Goal: Task Accomplishment & Management: Manage account settings

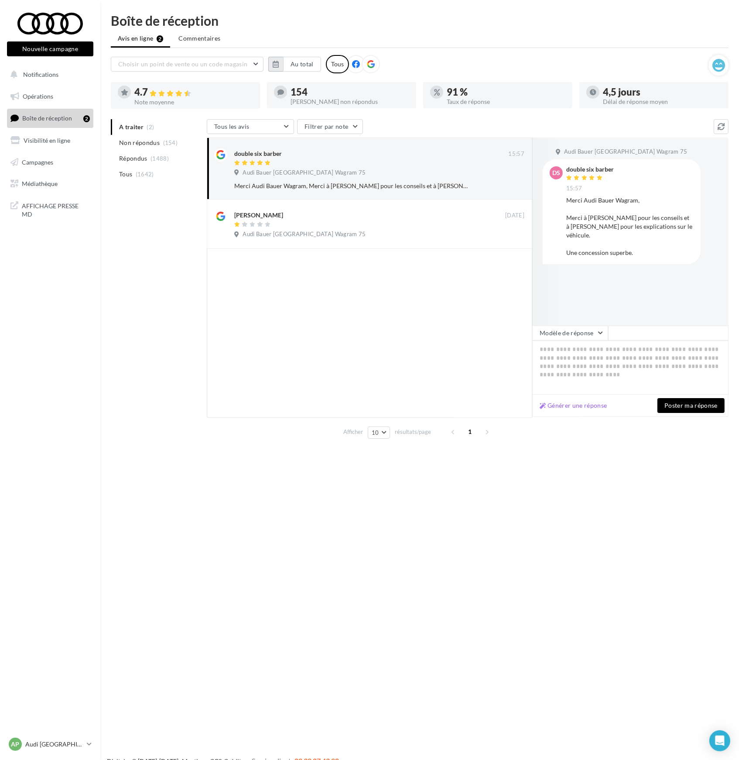
click at [276, 65] on icon "button" at bounding box center [276, 64] width 6 height 7
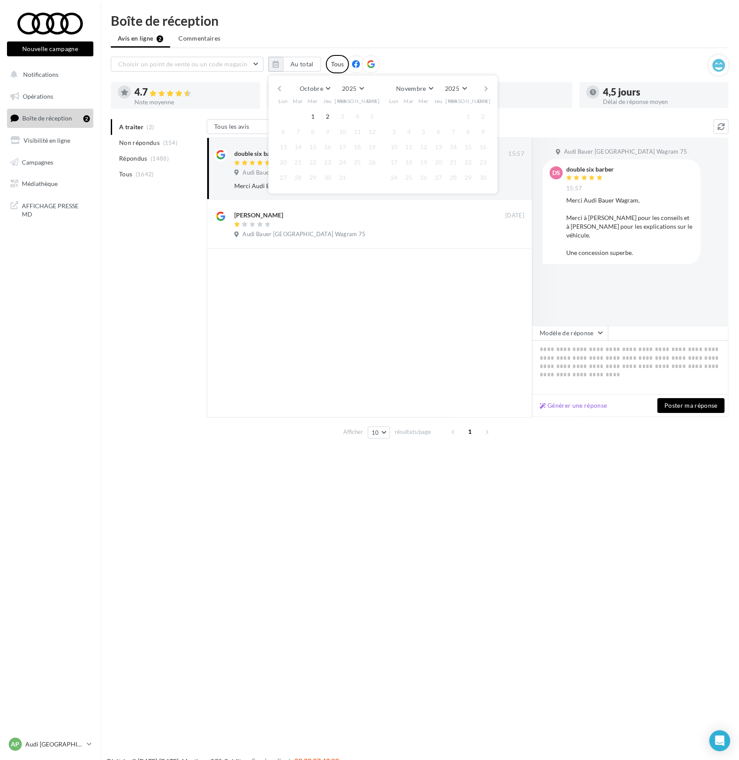
click at [280, 88] on button "button" at bounding box center [279, 88] width 7 height 12
click at [282, 120] on button "1" at bounding box center [283, 116] width 13 height 13
click at [299, 178] on button "30" at bounding box center [298, 177] width 13 height 13
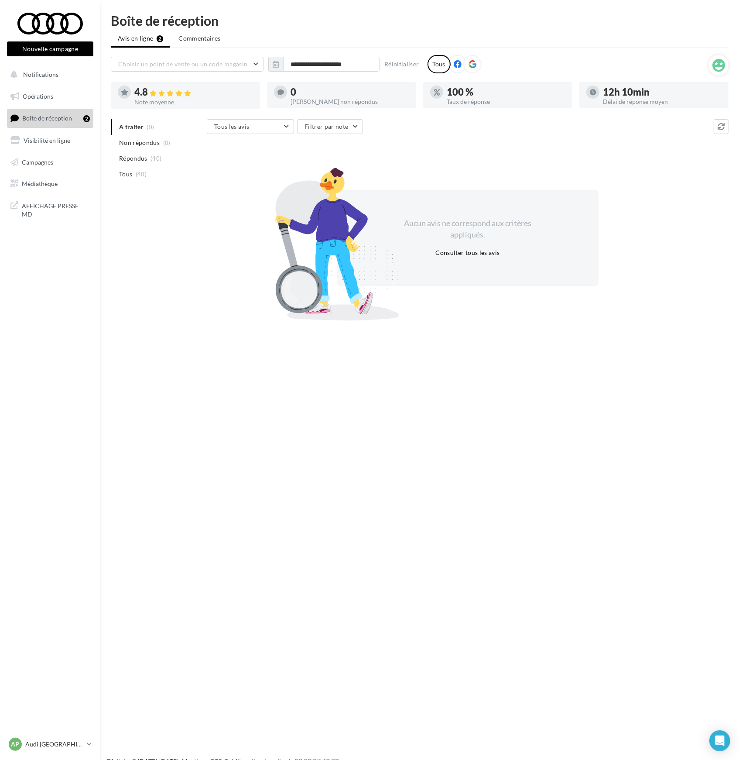
click at [433, 491] on div "Nouvelle campagne Nouvelle campagne Notifications Opérations Boîte de réception…" at bounding box center [369, 394] width 739 height 760
click at [276, 66] on icon "button" at bounding box center [276, 64] width 6 height 7
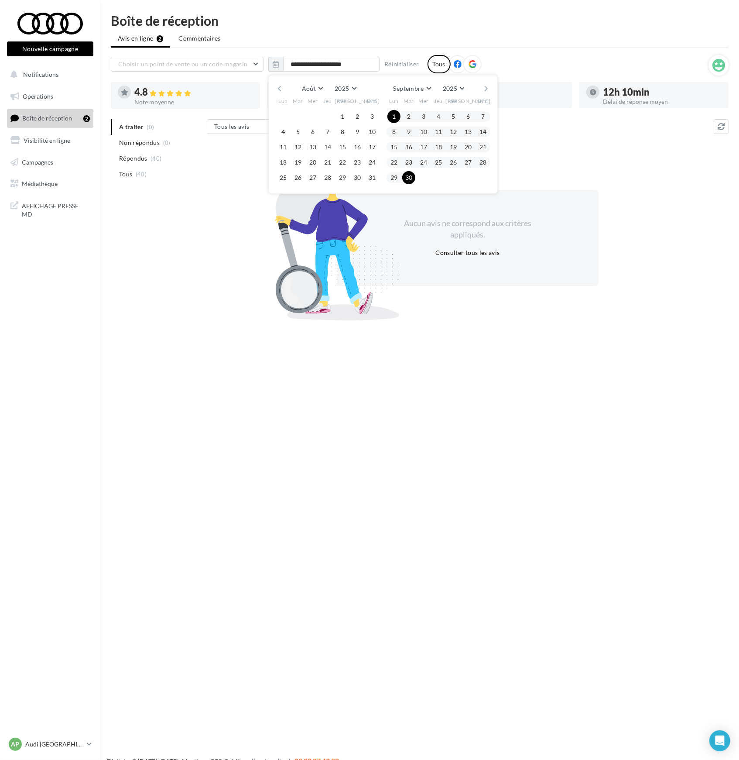
click at [165, 199] on div "A traiter (0) Non répondus (0) Répondus (40) Tous (40) Tous les avis Tous les a…" at bounding box center [420, 218] width 618 height 198
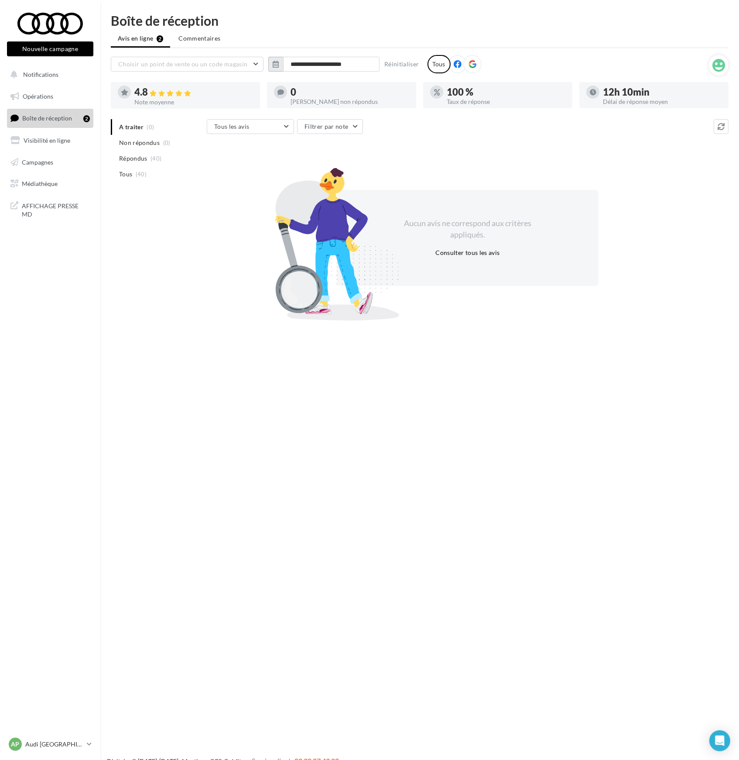
click at [276, 65] on icon "button" at bounding box center [276, 64] width 6 height 7
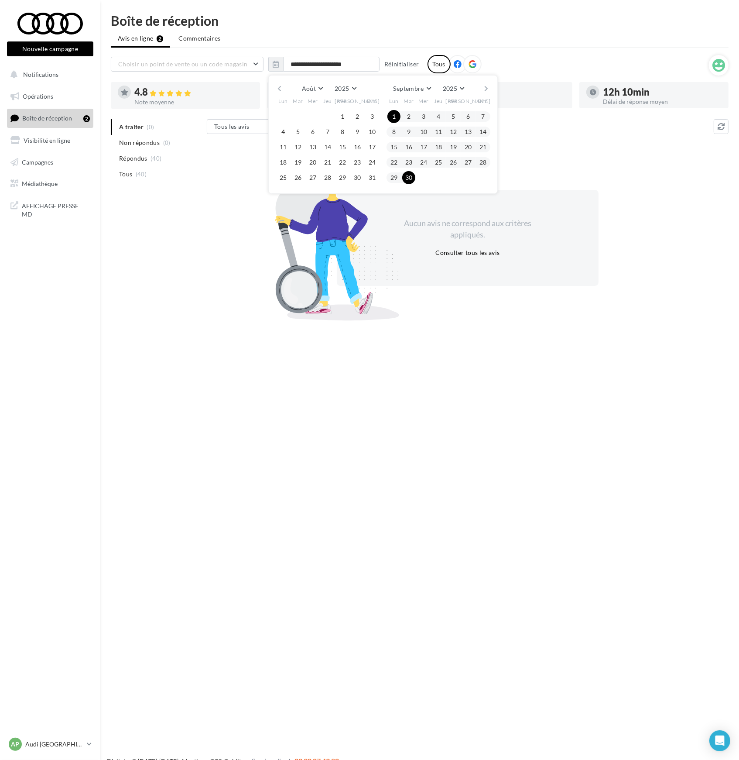
click at [388, 64] on button "Réinitialiser" at bounding box center [402, 64] width 42 height 10
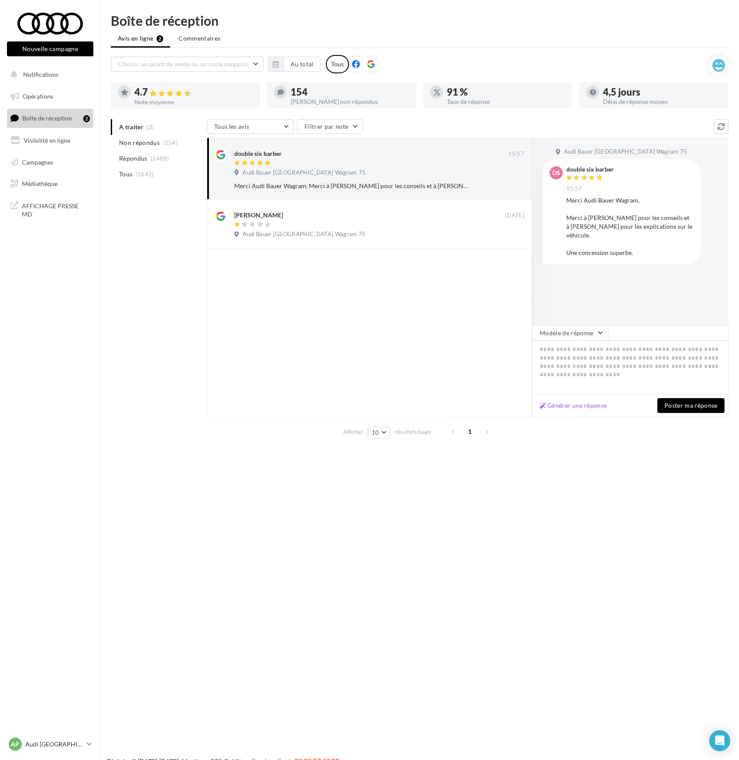
click at [254, 306] on div at bounding box center [370, 333] width 326 height 168
click at [56, 740] on p "Audi [GEOGRAPHIC_DATA] 17" at bounding box center [54, 744] width 58 height 9
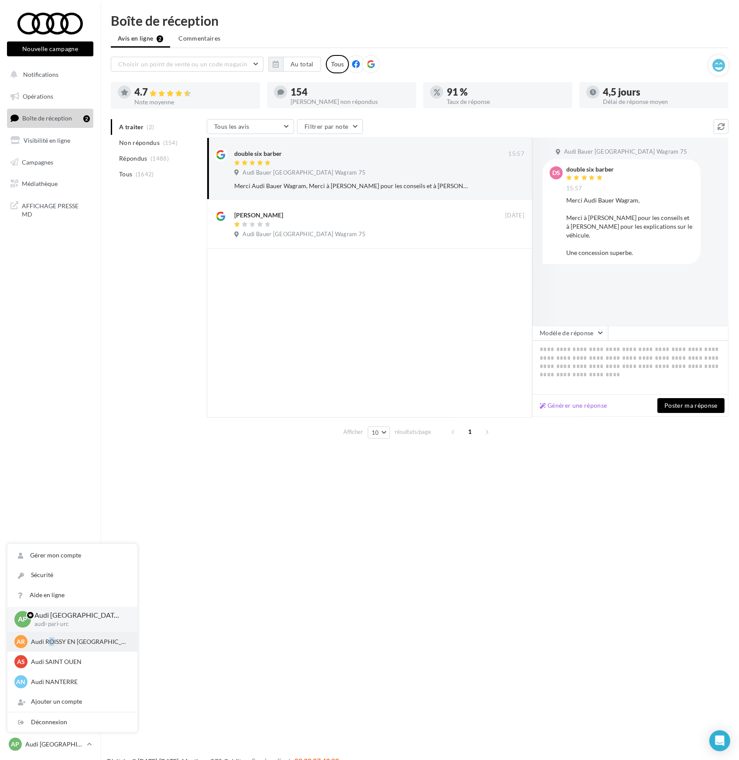
click at [51, 645] on p "Audi ROISSY EN [GEOGRAPHIC_DATA]" at bounding box center [79, 641] width 96 height 9
